Goal: Task Accomplishment & Management: Manage account settings

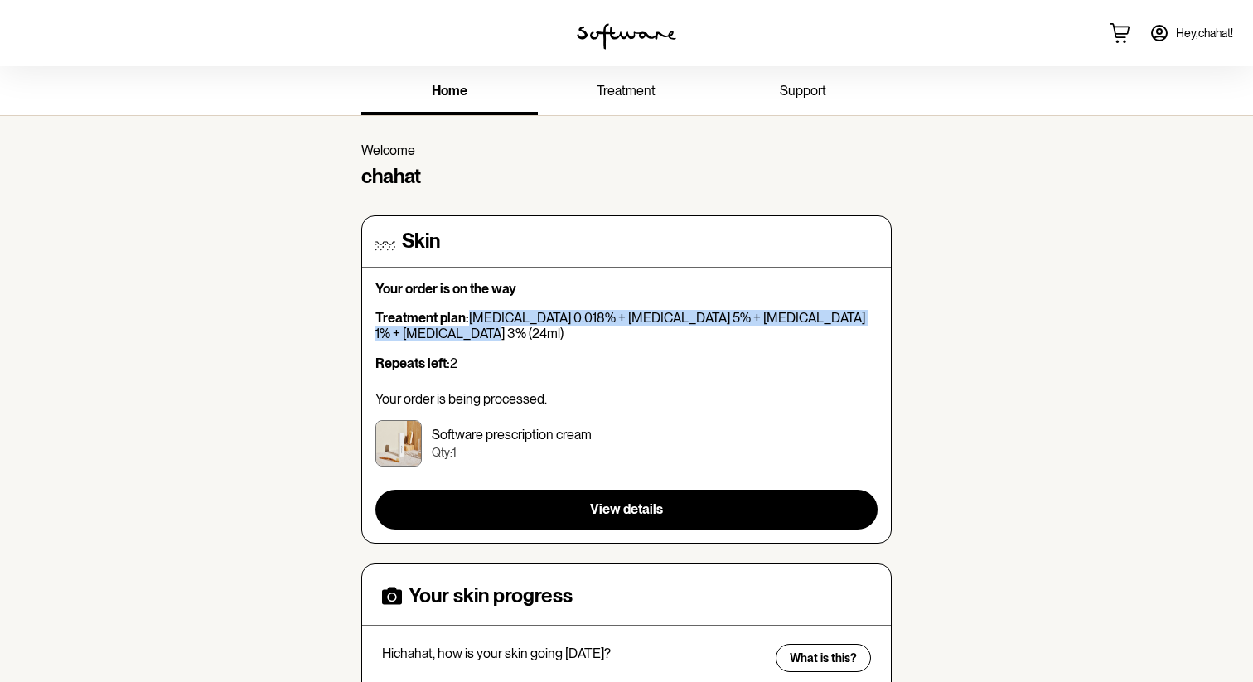
drag, startPoint x: 471, startPoint y: 317, endPoint x: 471, endPoint y: 331, distance: 14.9
click at [471, 331] on p "Treatment plan: [MEDICAL_DATA] 0.018% + [MEDICAL_DATA] 5% + [MEDICAL_DATA] 1% +…" at bounding box center [626, 325] width 502 height 31
copy p "[MEDICAL_DATA] 0.018% + [MEDICAL_DATA] 5% + [MEDICAL_DATA] 1% + [MEDICAL_DATA] …"
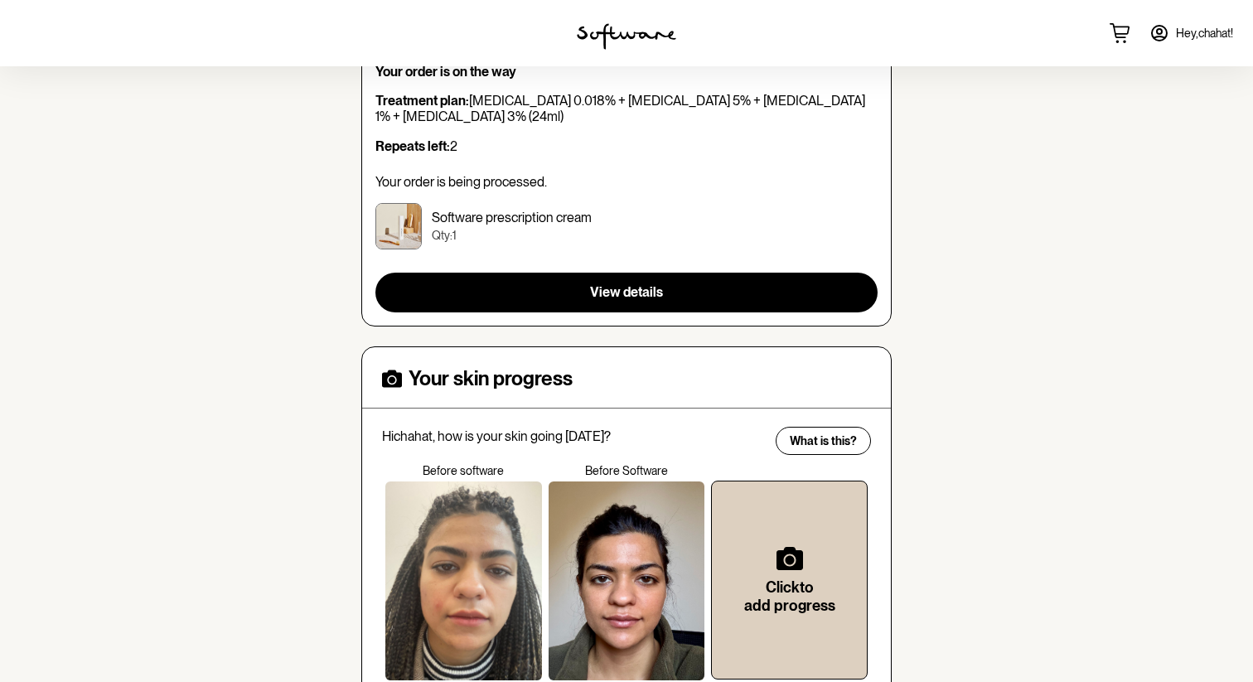
scroll to position [219, 0]
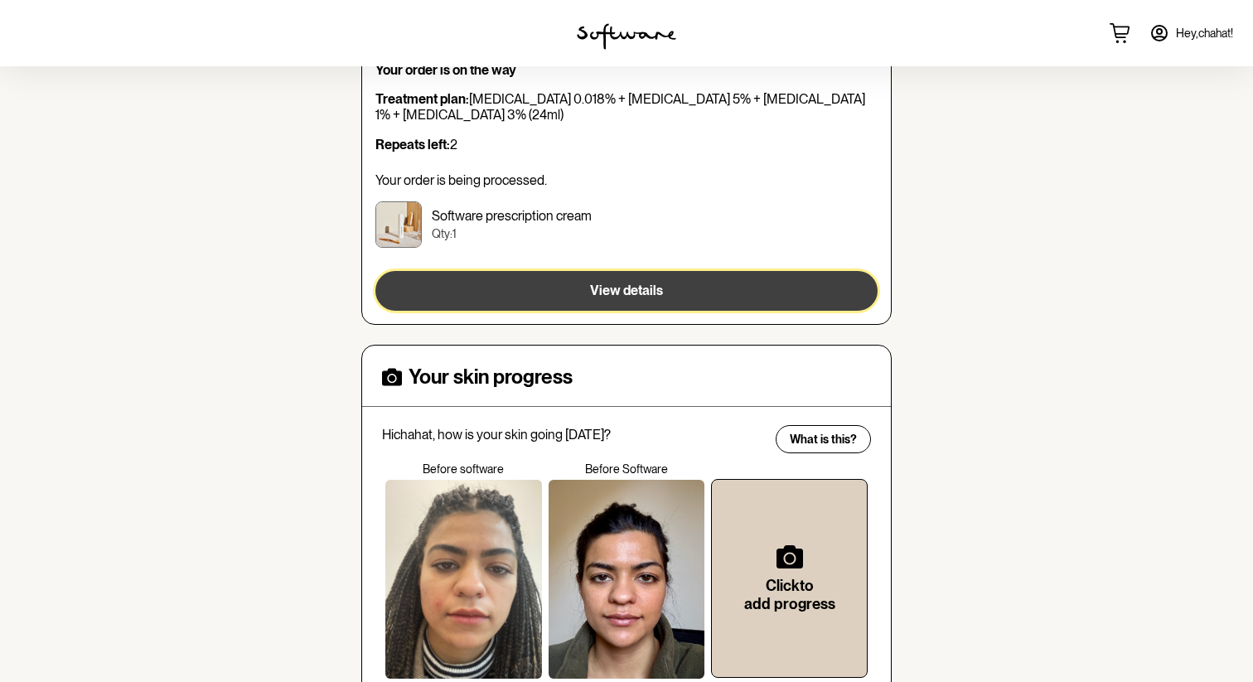
click at [605, 294] on span "View details" at bounding box center [626, 291] width 73 height 16
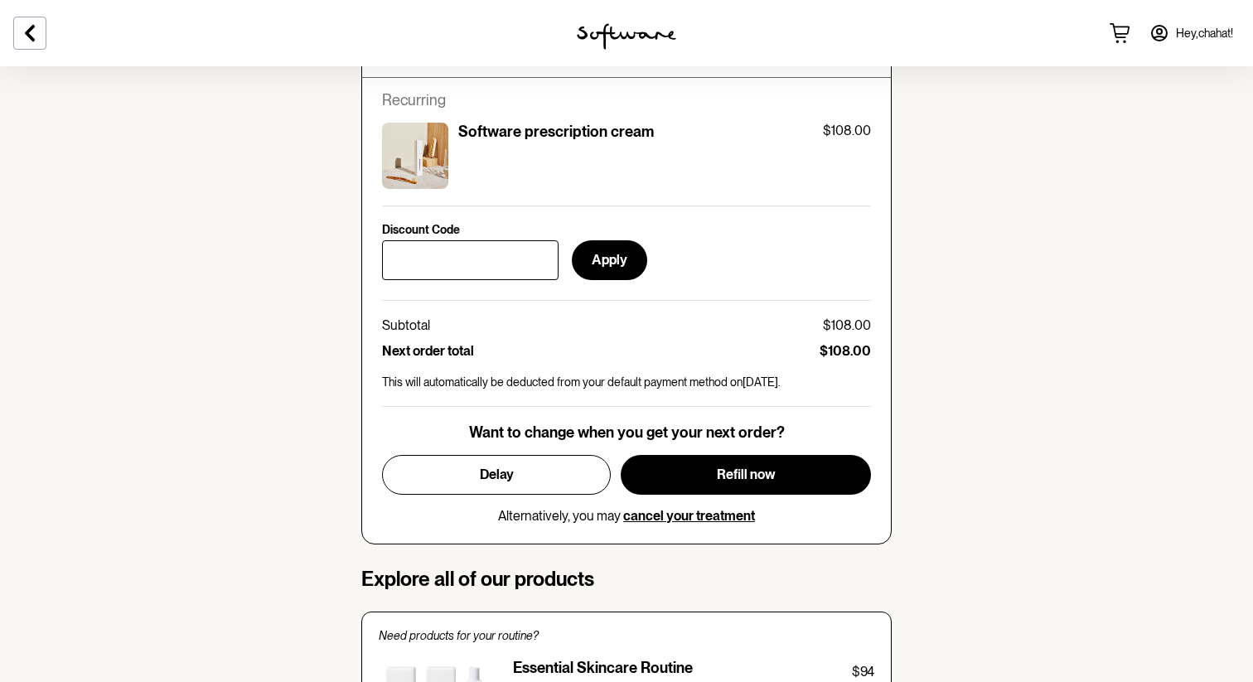
scroll to position [695, 0]
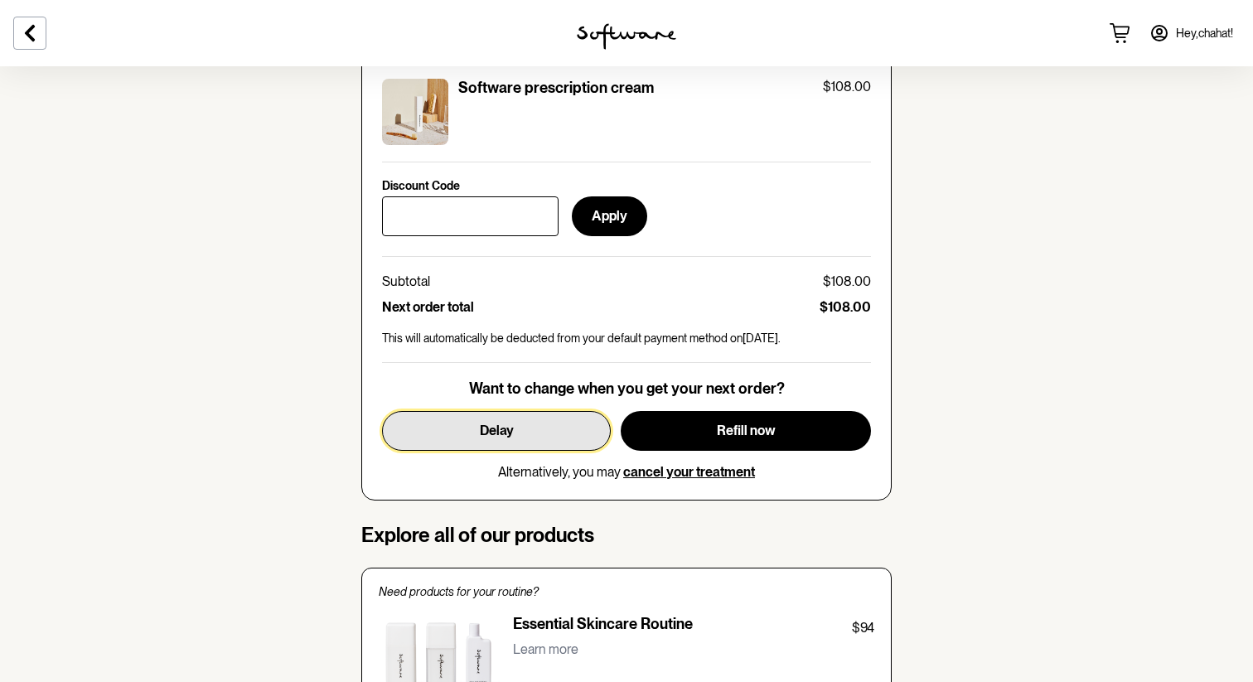
click at [502, 429] on span "Delay" at bounding box center [497, 431] width 34 height 16
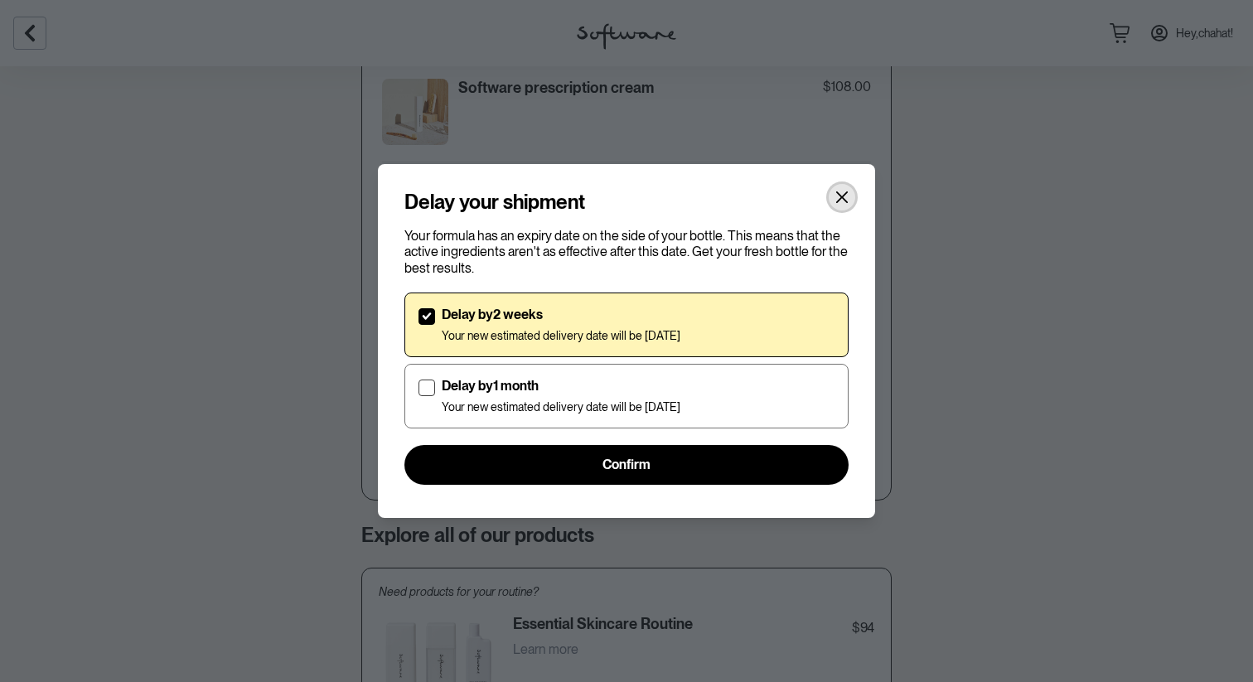
click at [833, 188] on button "Close" at bounding box center [842, 197] width 27 height 27
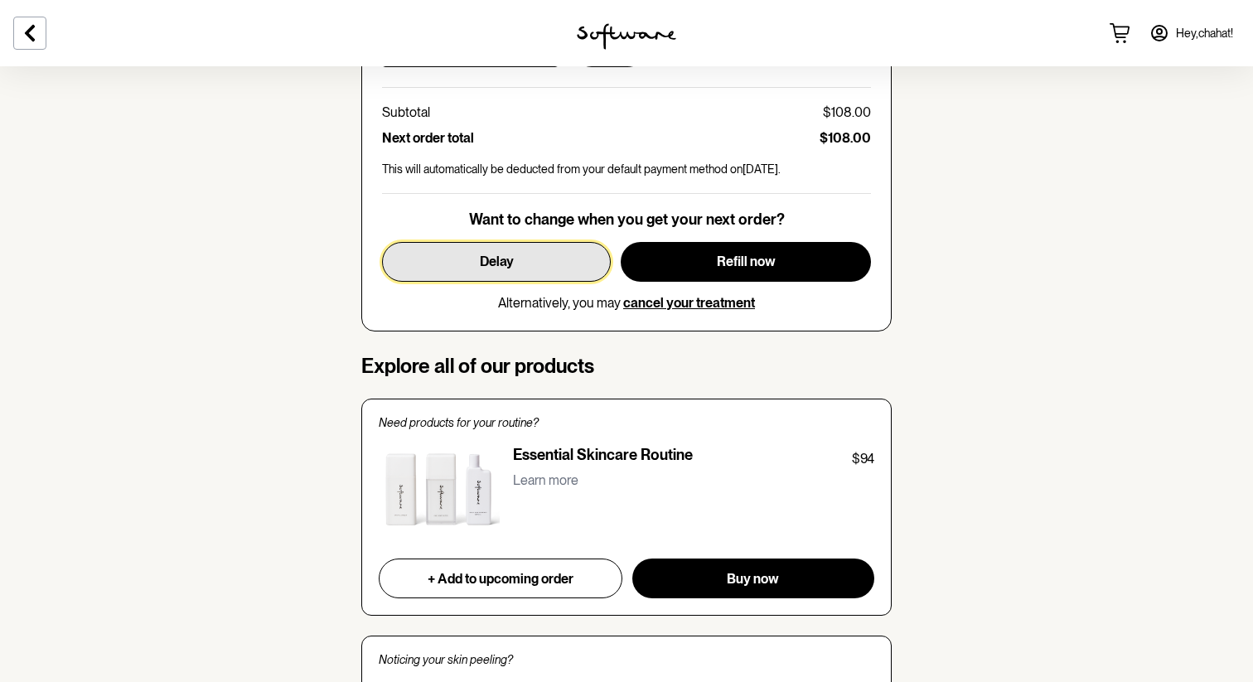
scroll to position [865, 0]
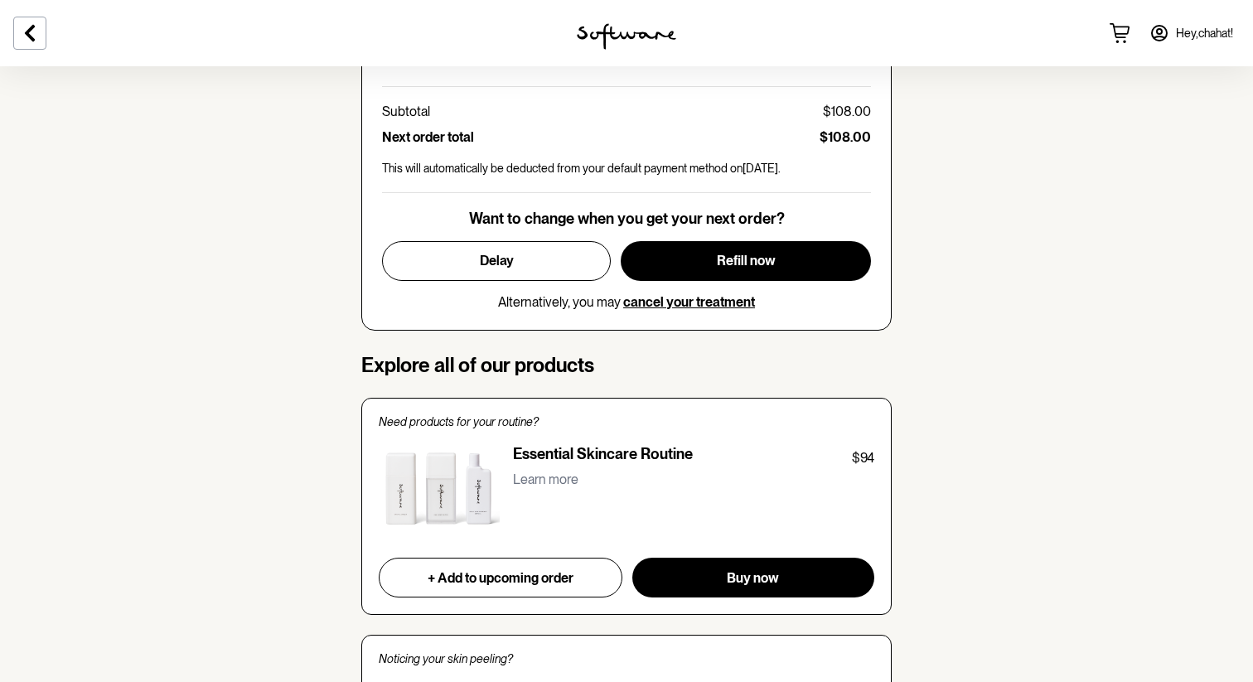
click at [1202, 31] on span "Hey, chahat !" at bounding box center [1204, 34] width 57 height 14
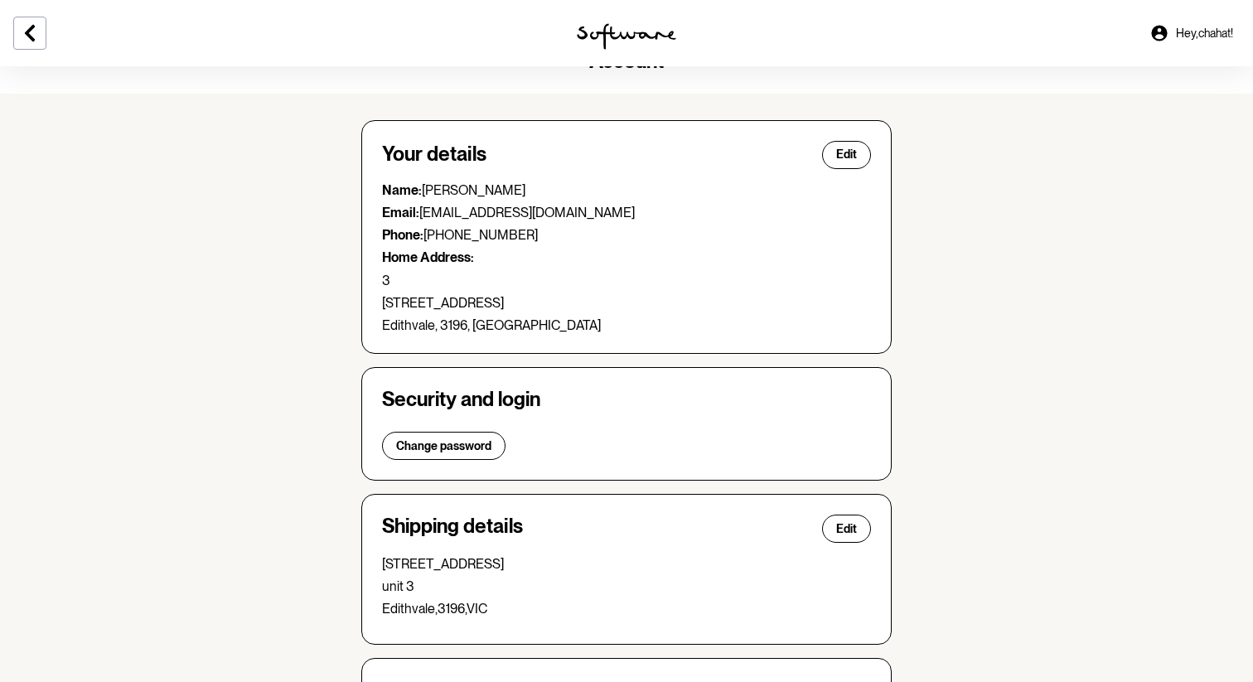
scroll to position [17, 0]
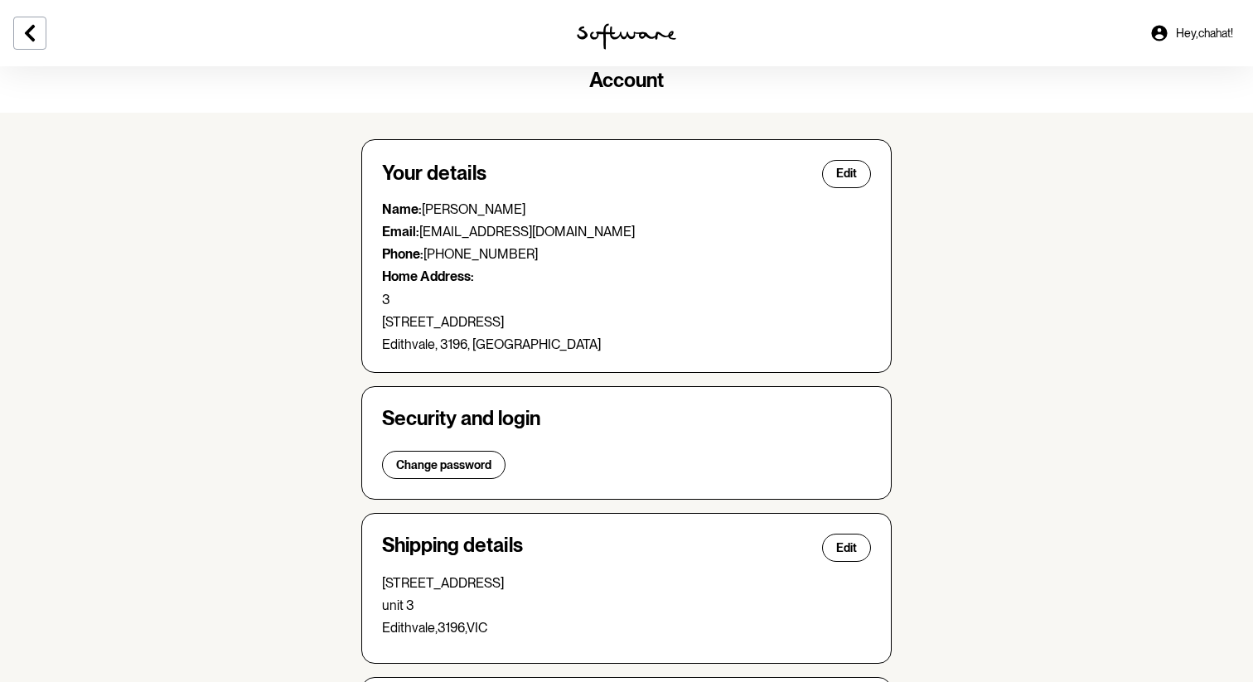
click at [612, 27] on img at bounding box center [626, 36] width 99 height 27
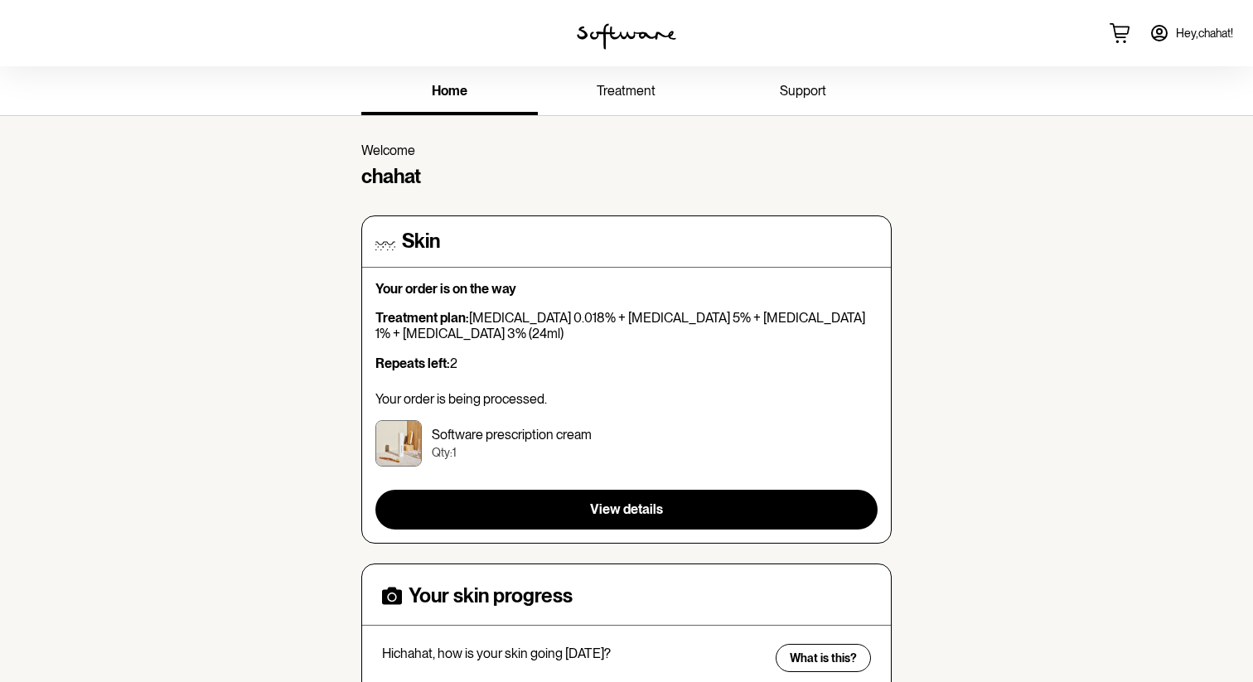
click at [801, 89] on span "support" at bounding box center [803, 91] width 46 height 16
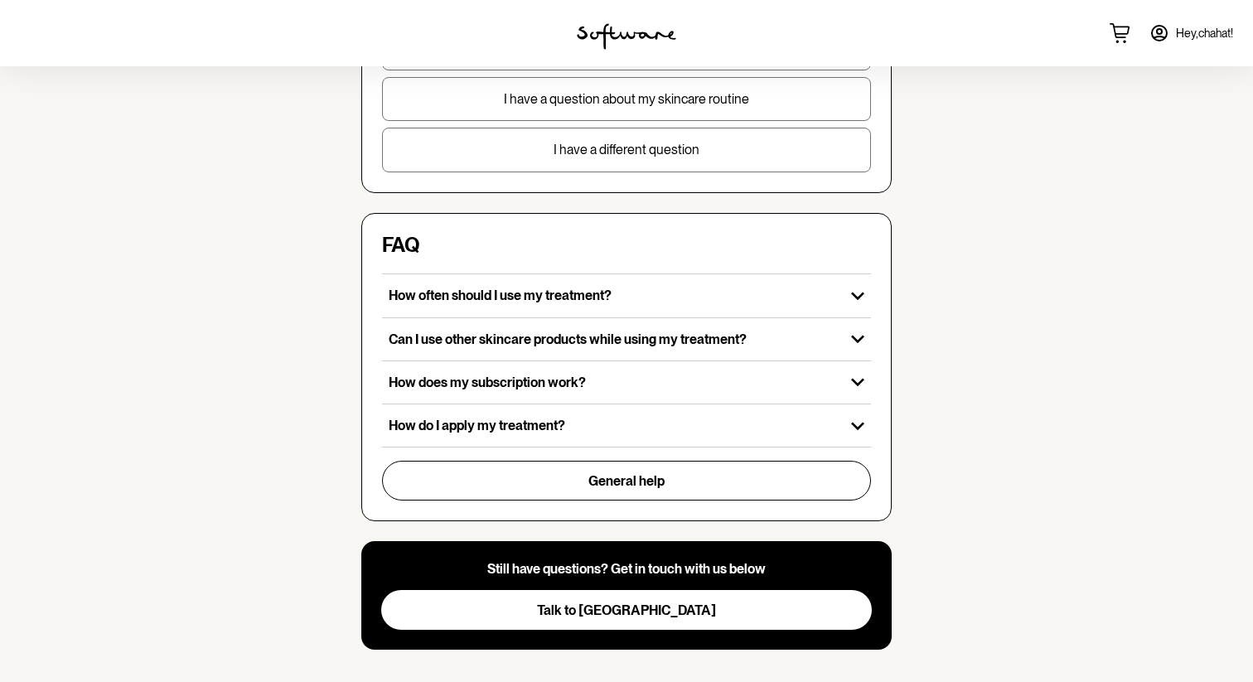
scroll to position [405, 0]
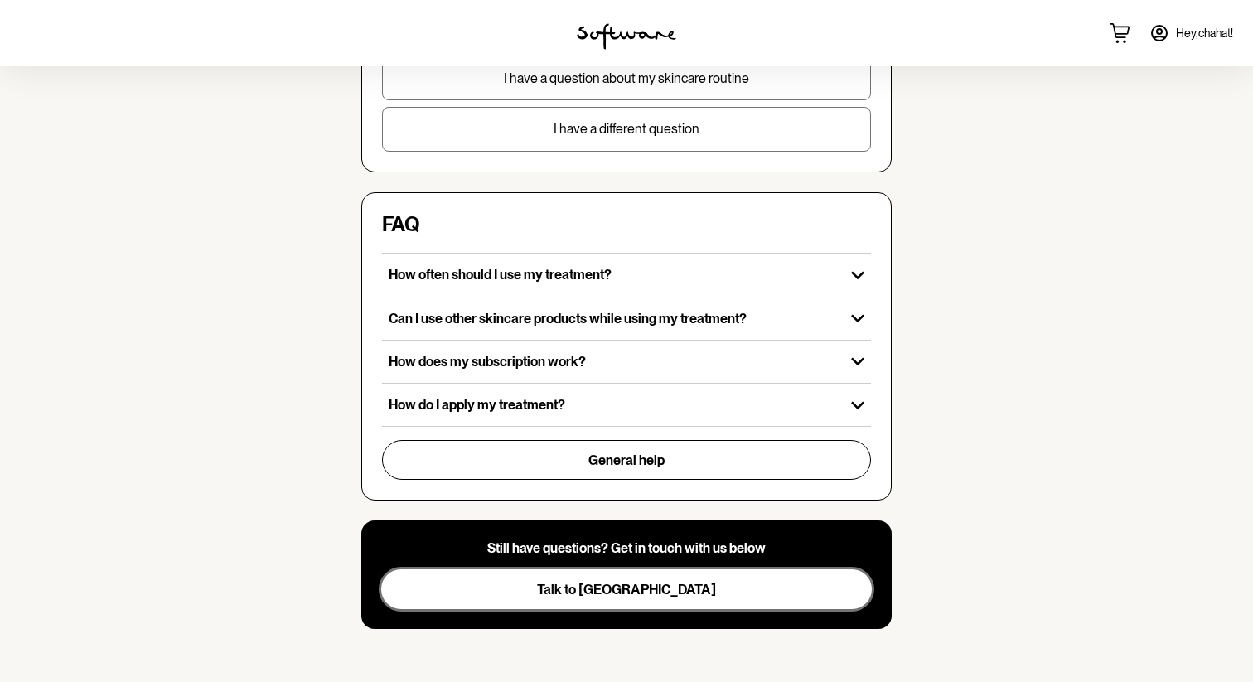
click at [628, 591] on span "Talk to [GEOGRAPHIC_DATA]" at bounding box center [626, 590] width 179 height 16
